Goal: Transaction & Acquisition: Purchase product/service

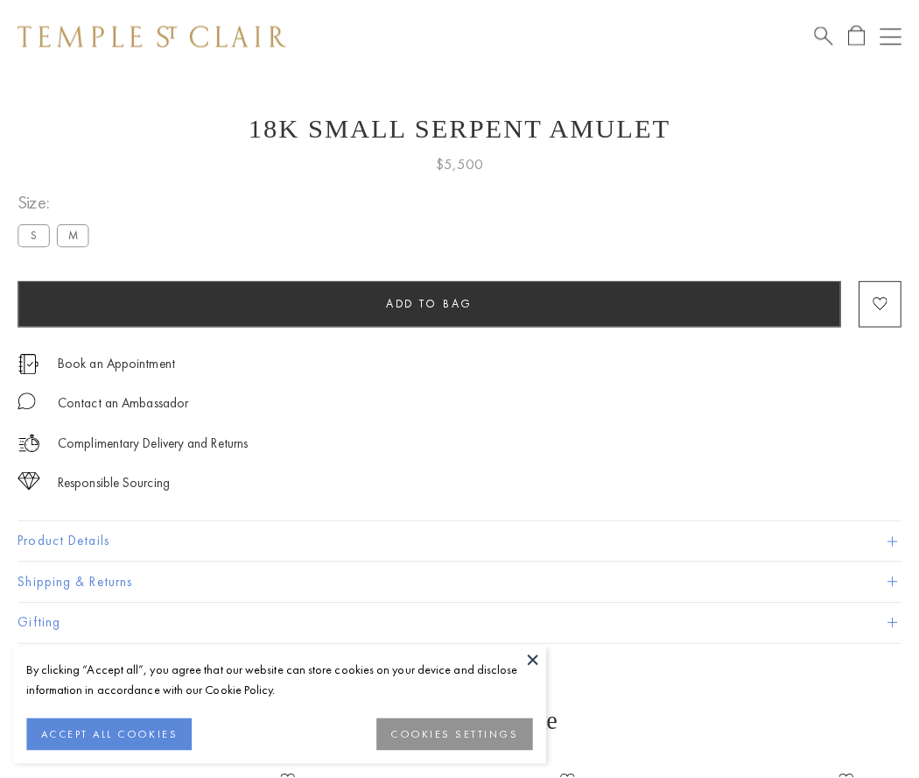
scroll to position [70, 0]
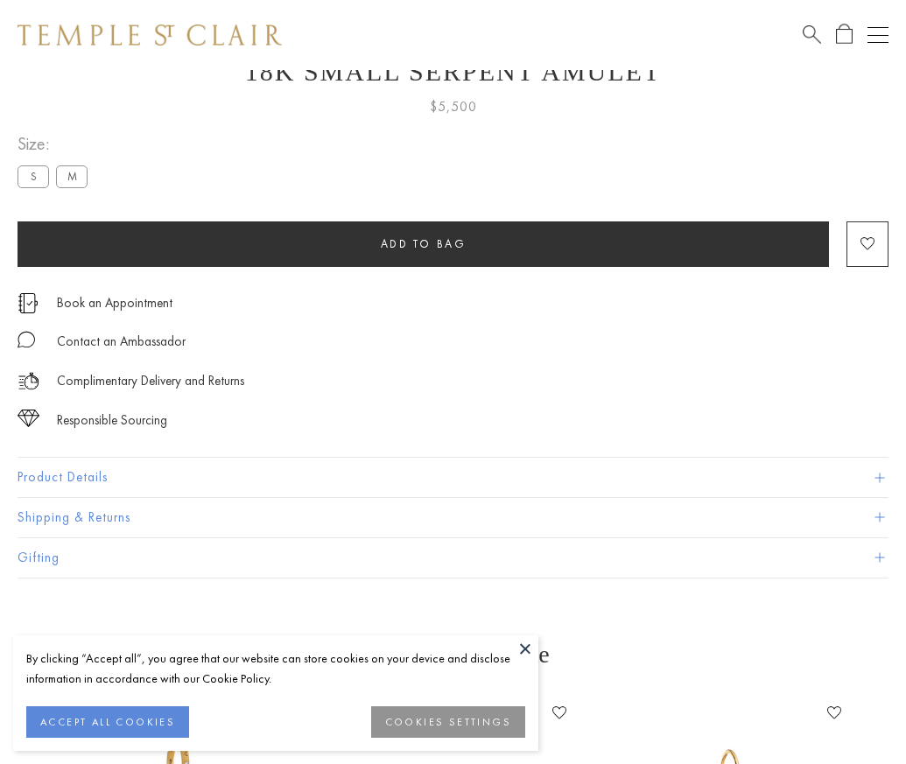
click at [423, 243] on span "Add to bag" at bounding box center [424, 243] width 86 height 15
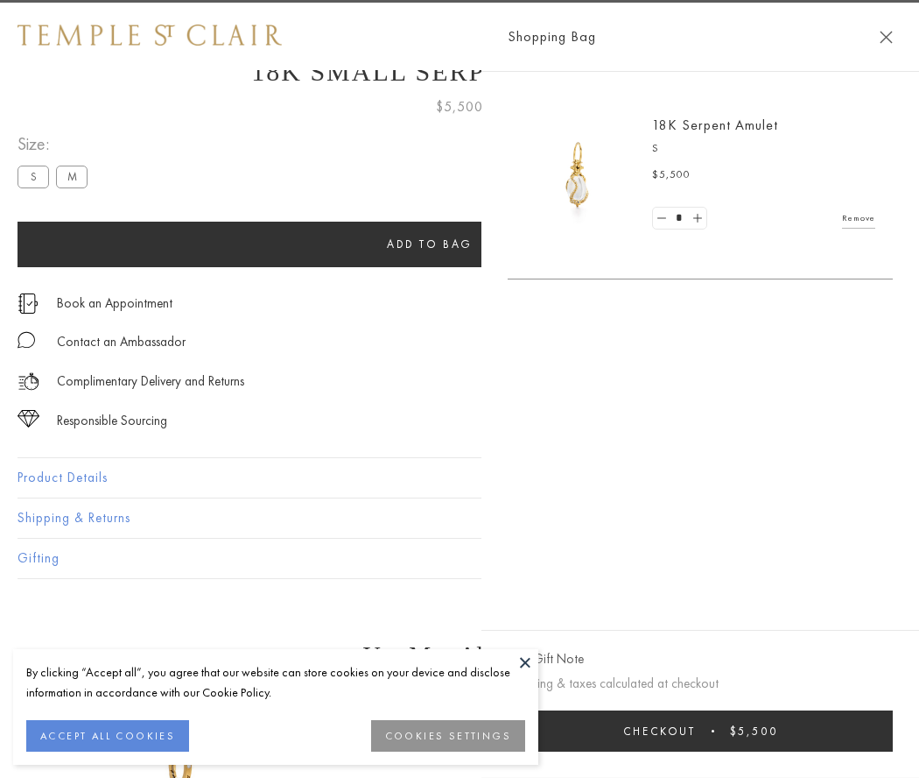
click at [696, 730] on span "Checkout" at bounding box center [659, 730] width 73 height 15
